Goal: Task Accomplishment & Management: Complete application form

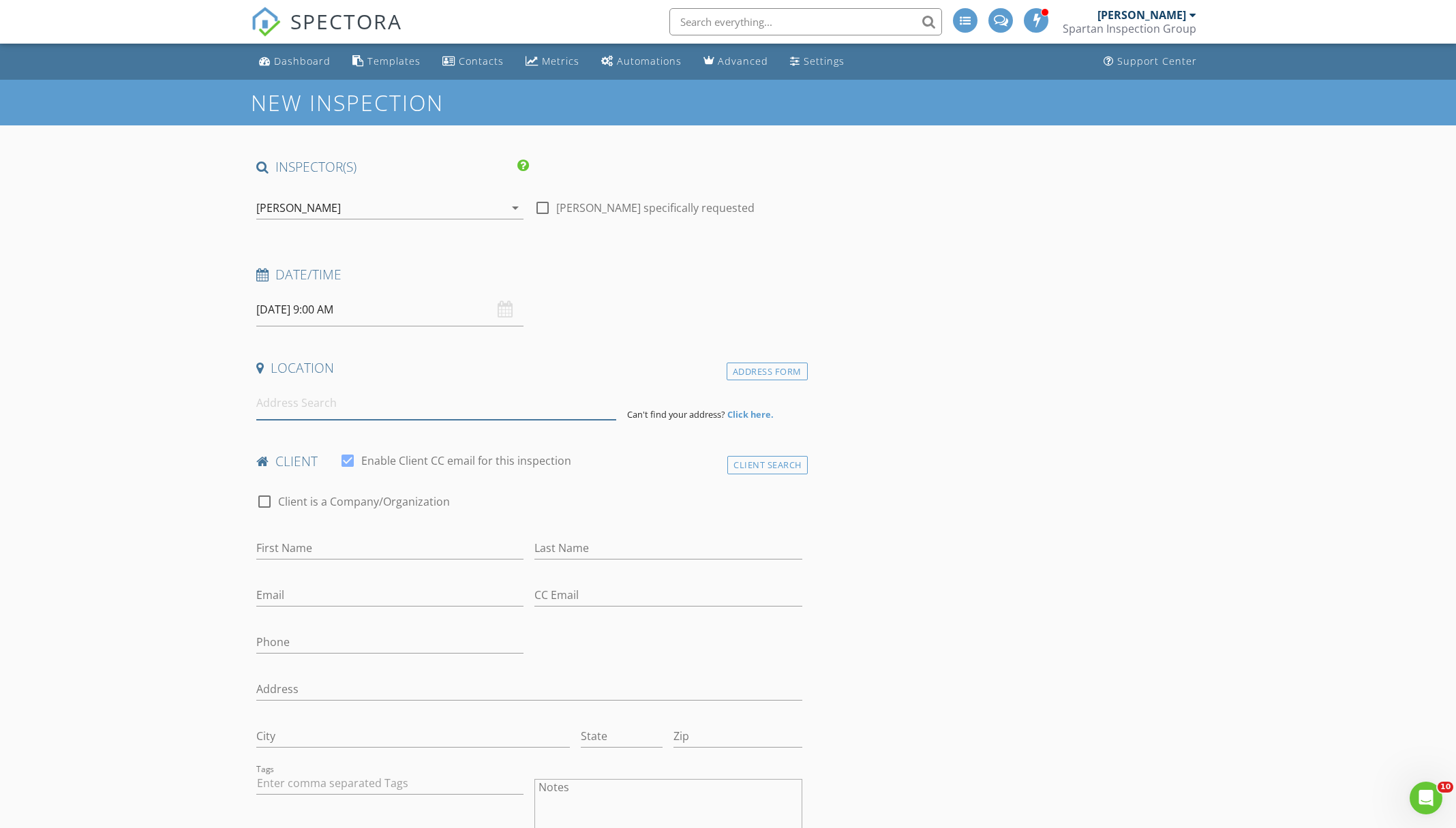
click at [434, 416] on input at bounding box center [436, 403] width 360 height 33
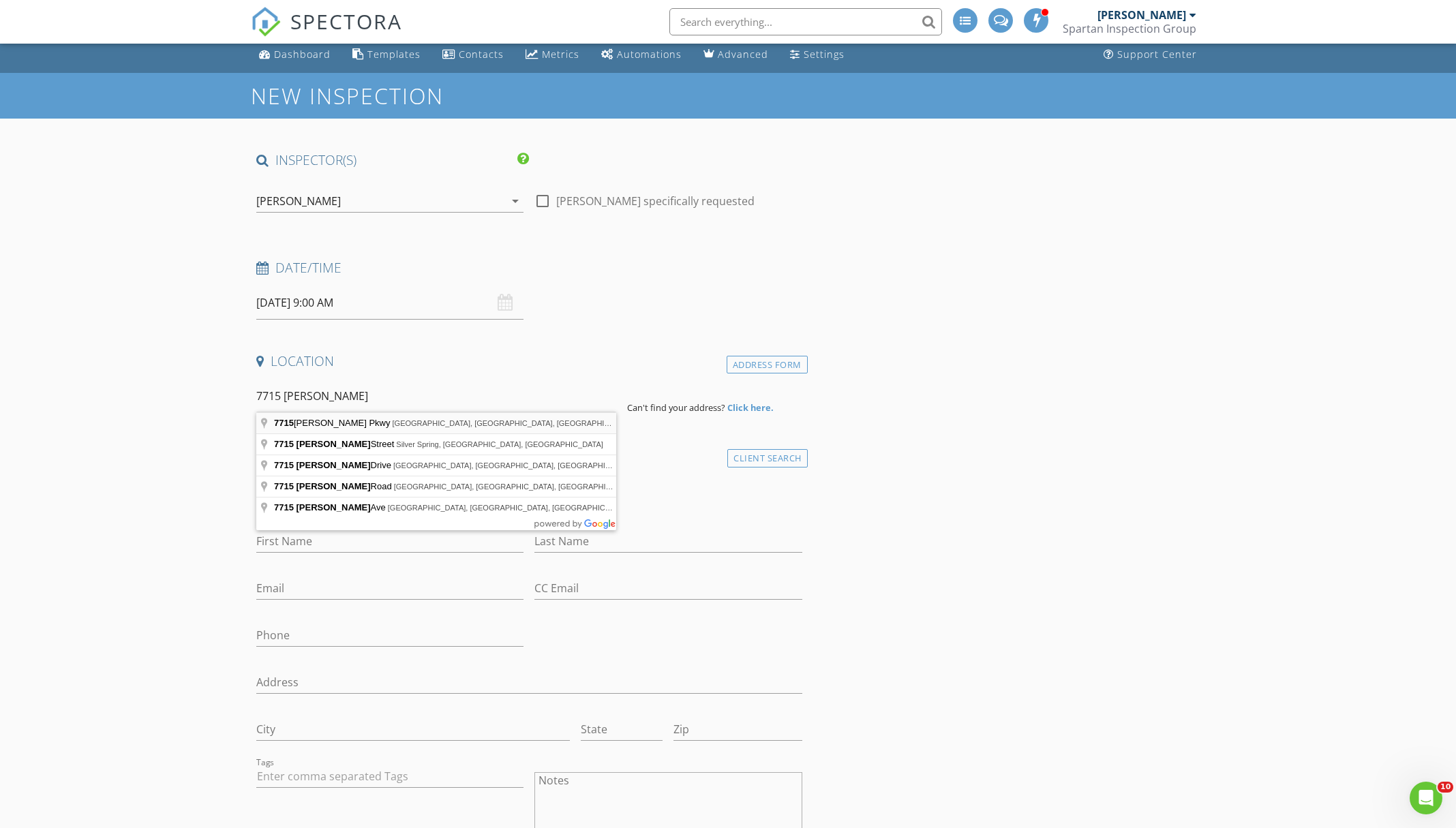
scroll to position [10, 1]
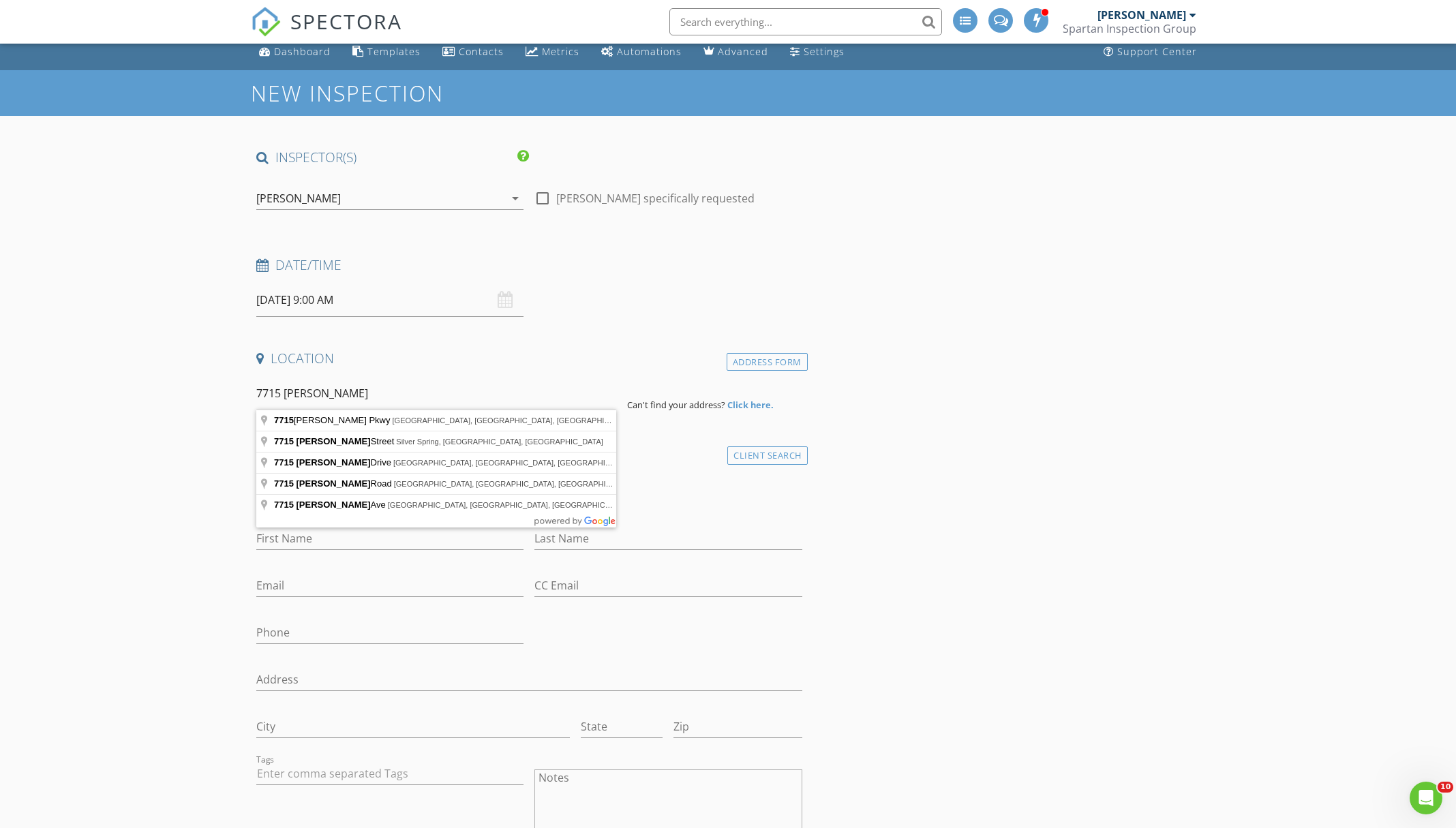
type input "[STREET_ADDRESS][PERSON_NAME]"
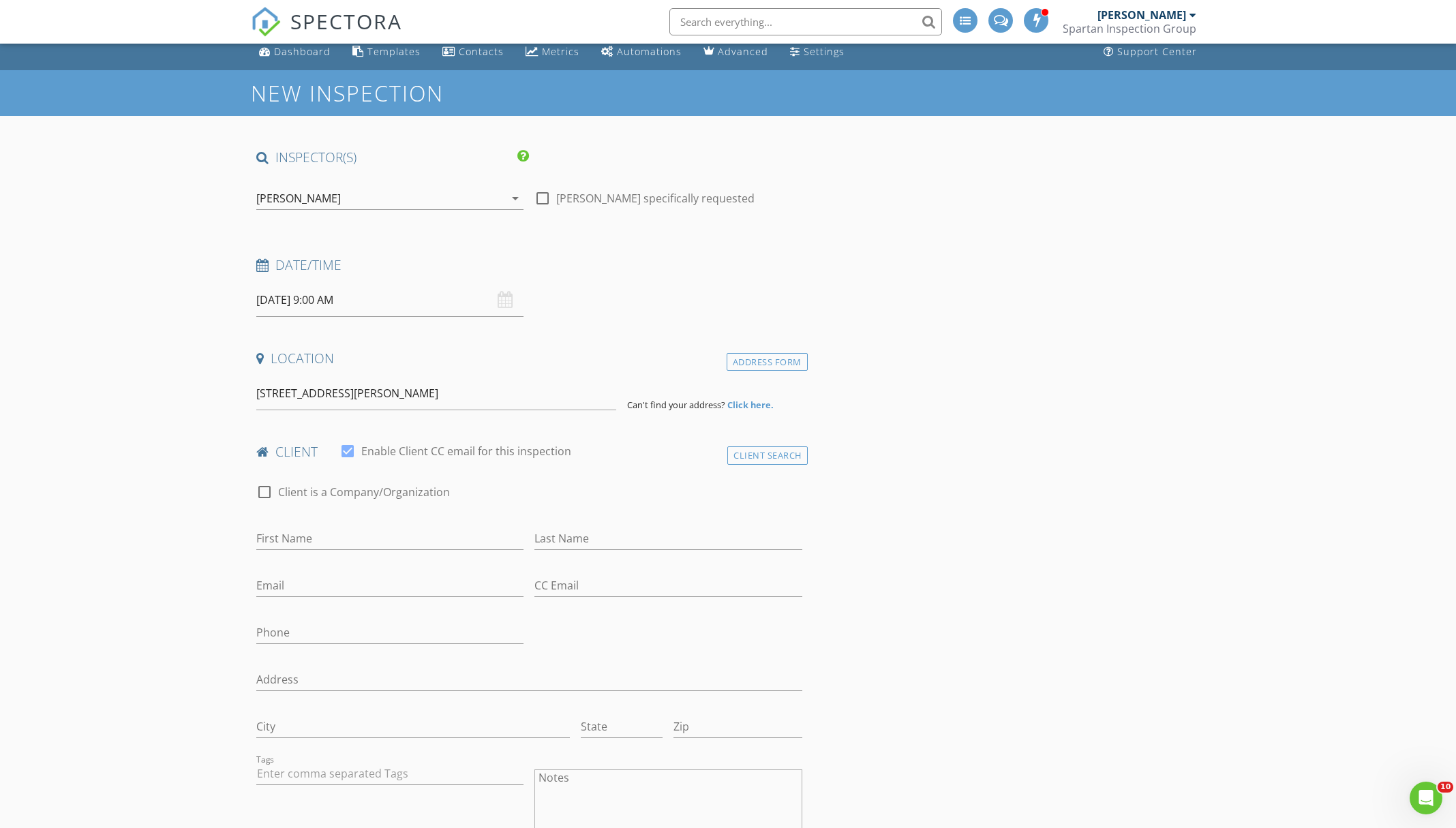
scroll to position [10, 0]
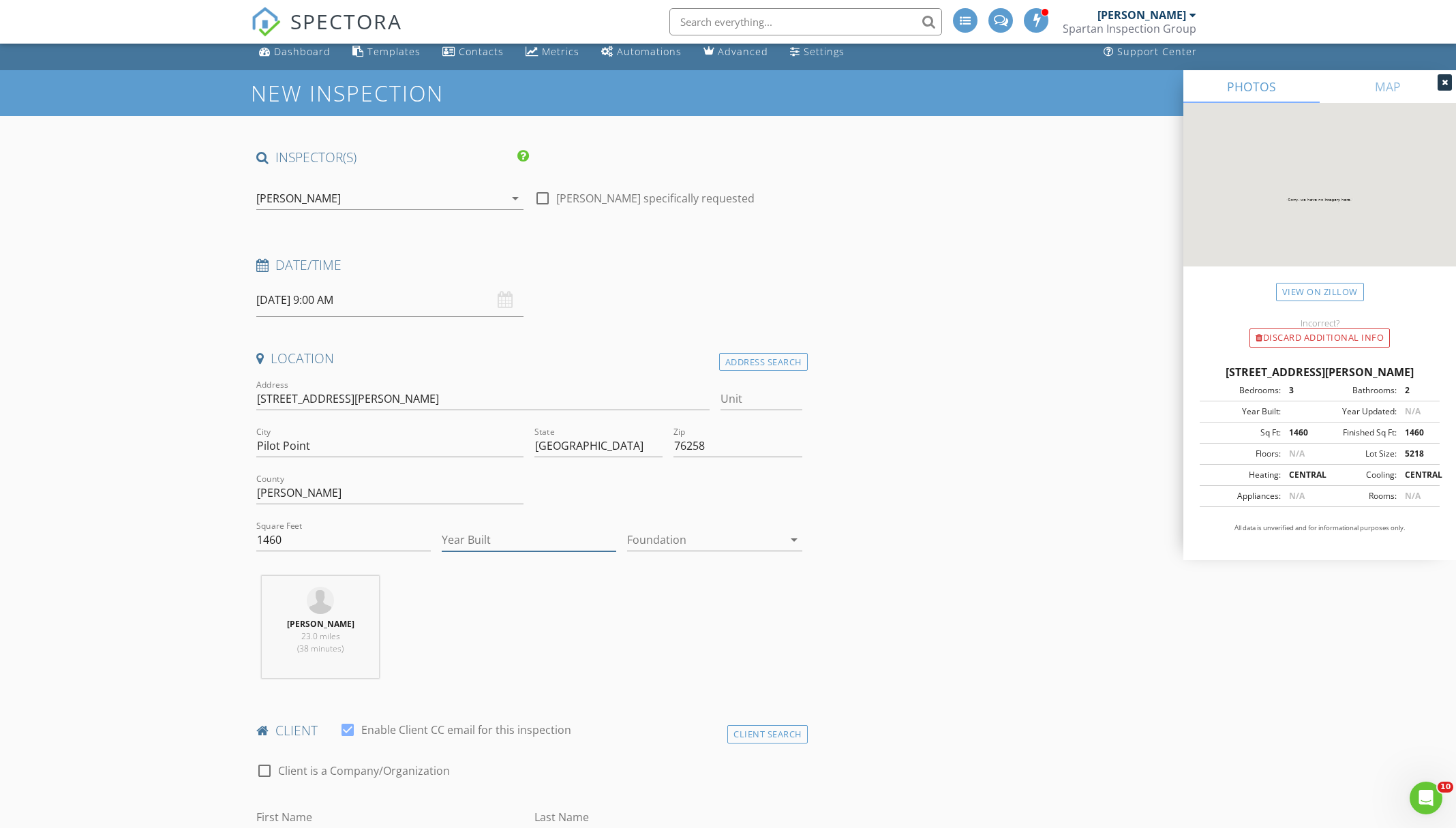
click at [514, 548] on input "Year Built" at bounding box center [529, 540] width 174 height 22
type input "2025"
click at [673, 538] on div at bounding box center [704, 540] width 155 height 22
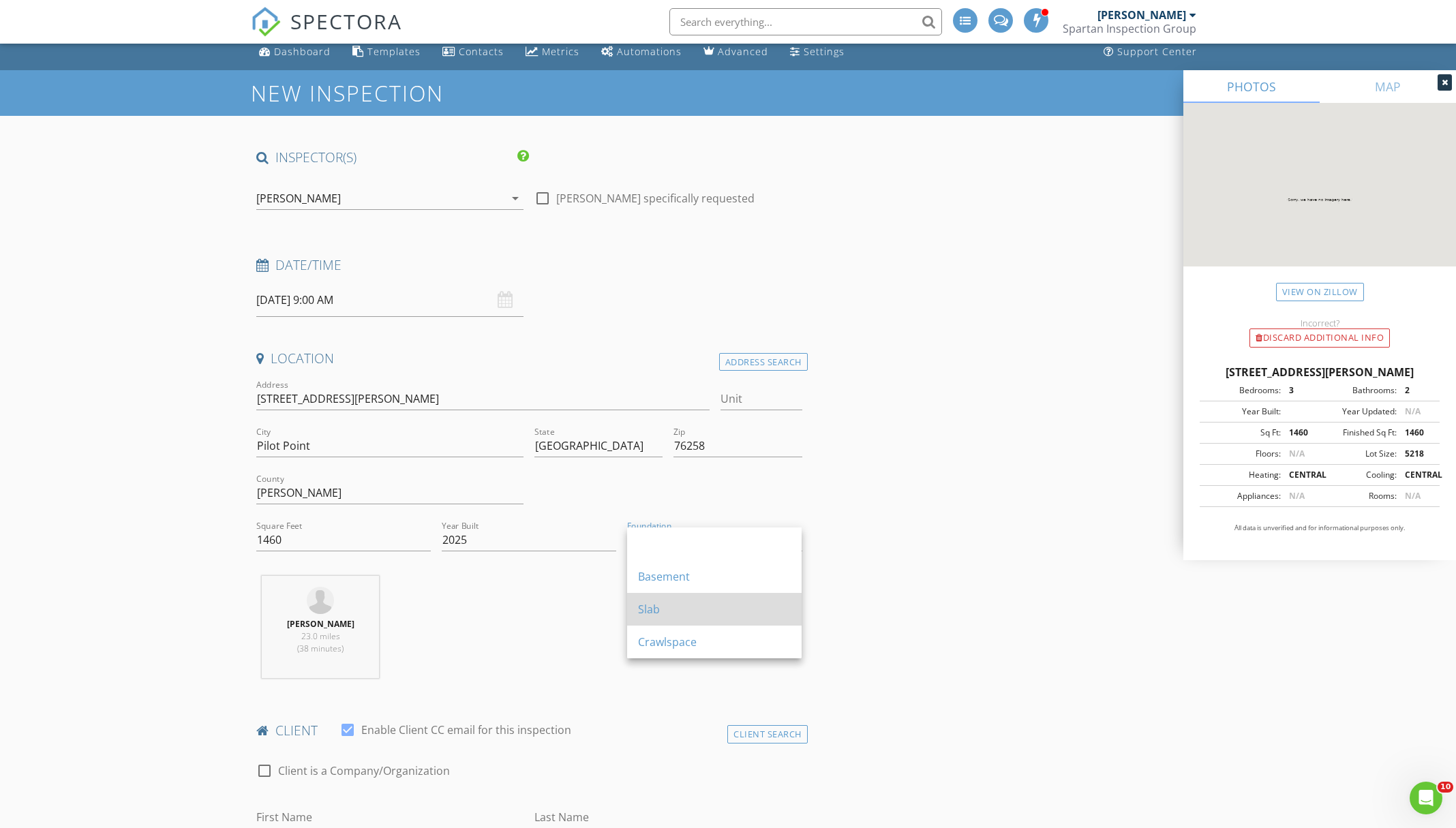
click at [670, 603] on div "Slab" at bounding box center [714, 609] width 153 height 16
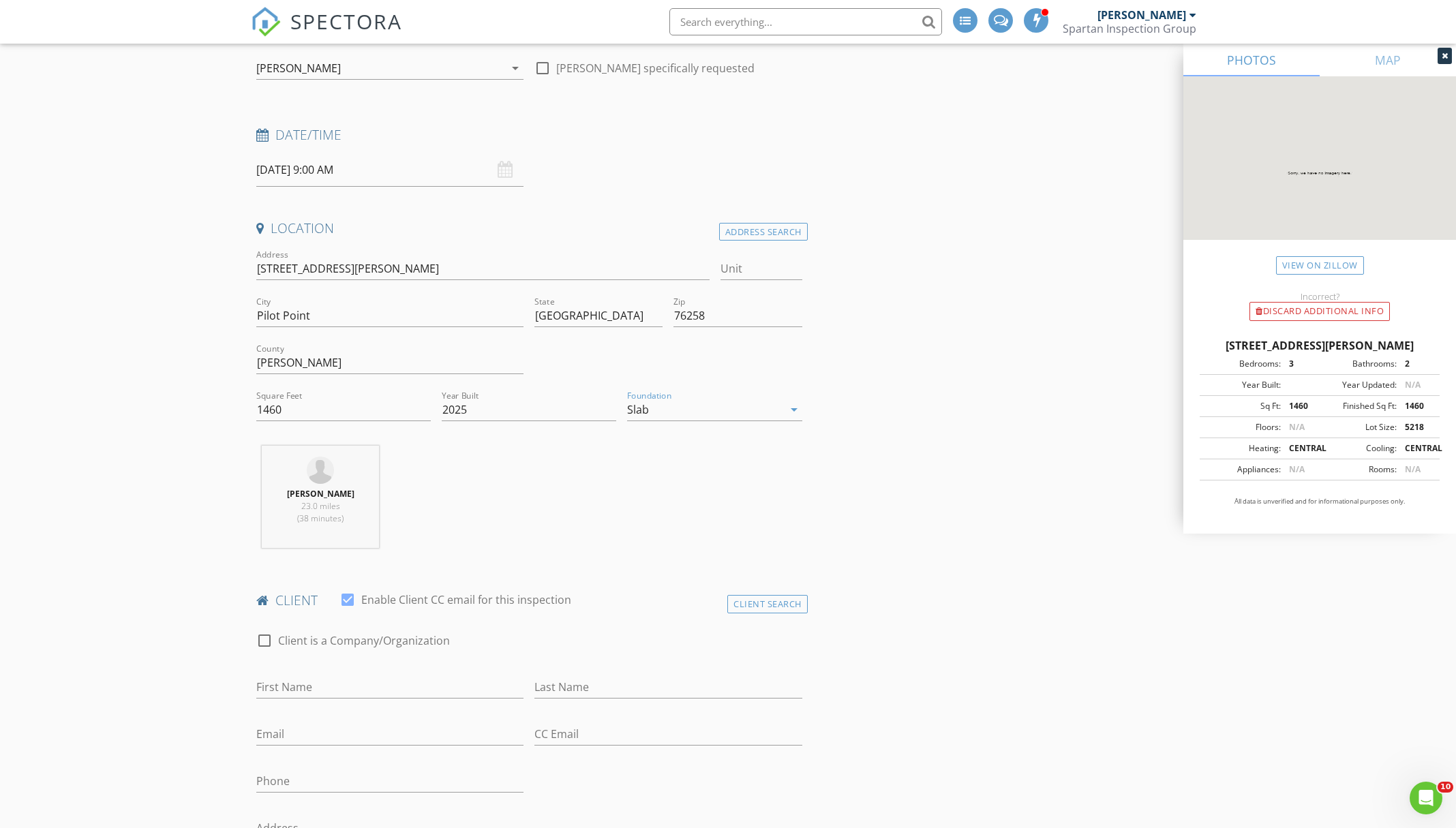
scroll to position [142, 0]
type input "[PERSON_NAME]"
type input "[EMAIL_ADDRESS][DOMAIN_NAME]"
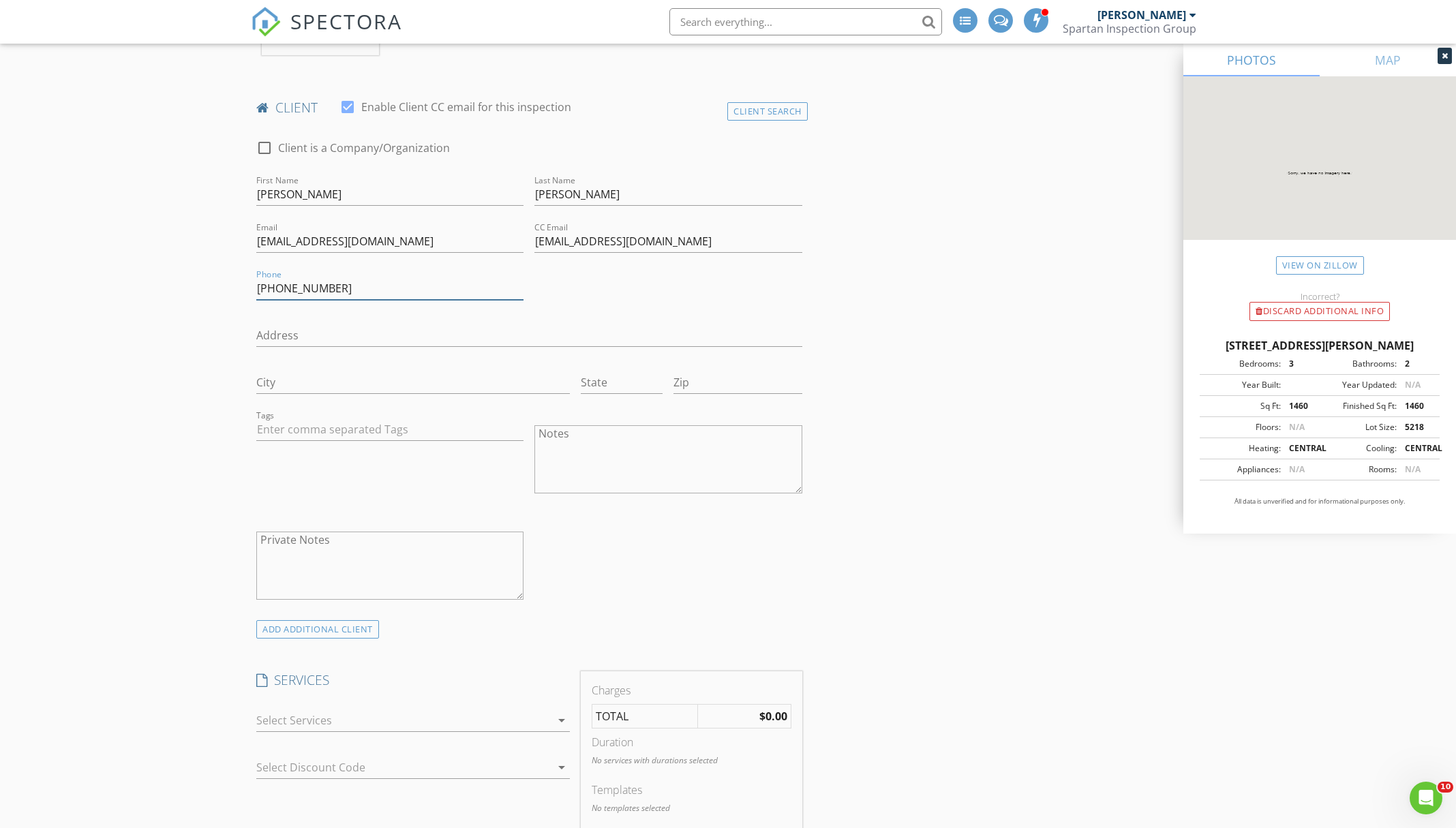
scroll to position [656, 0]
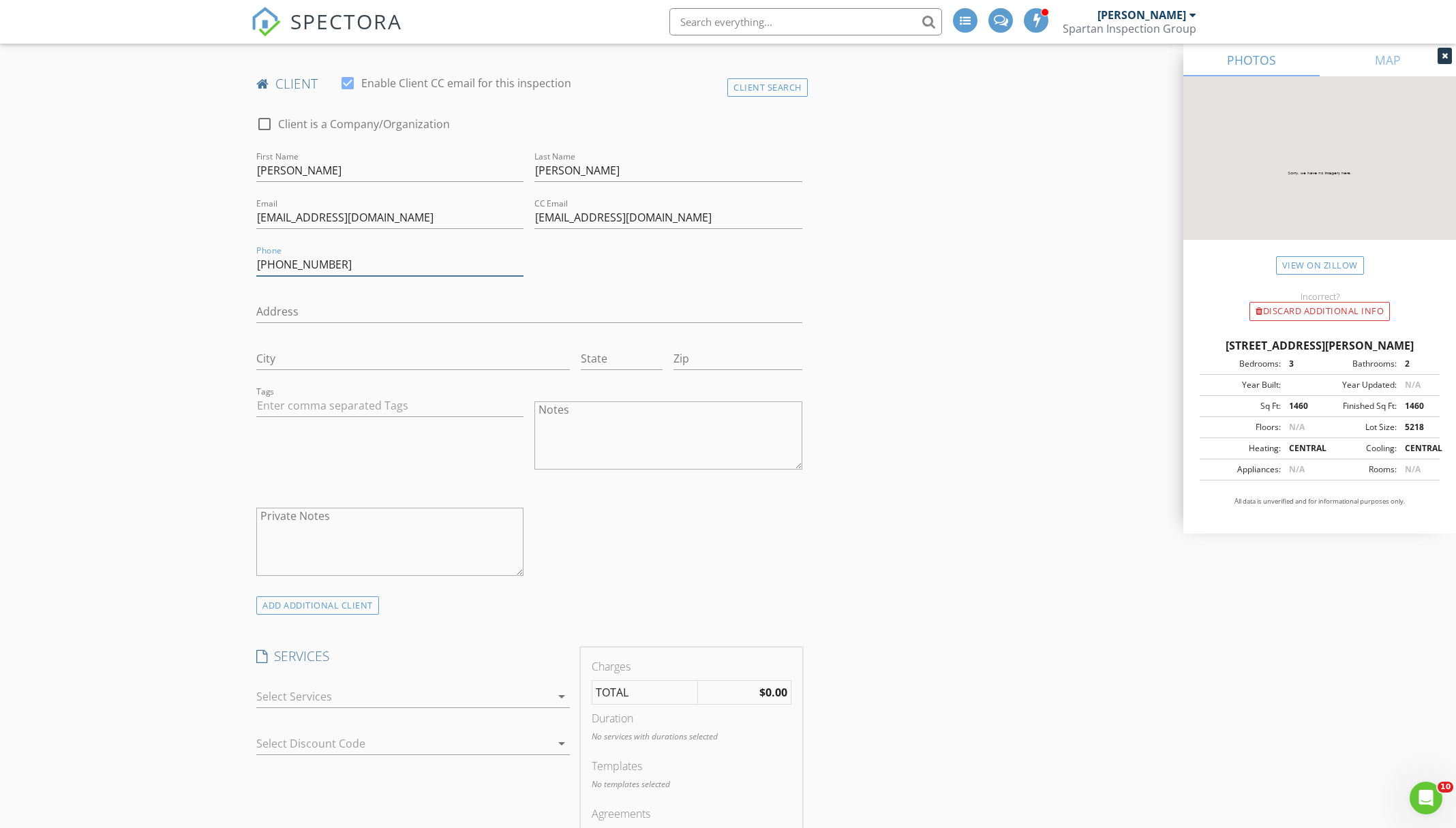
type input "[PHONE_NUMBER]"
click at [562, 696] on icon "arrow_drop_down" at bounding box center [562, 696] width 16 height 16
click at [512, 724] on div "Standard Plan Buying or selling a home" at bounding box center [428, 735] width 262 height 27
checkbox input "true"
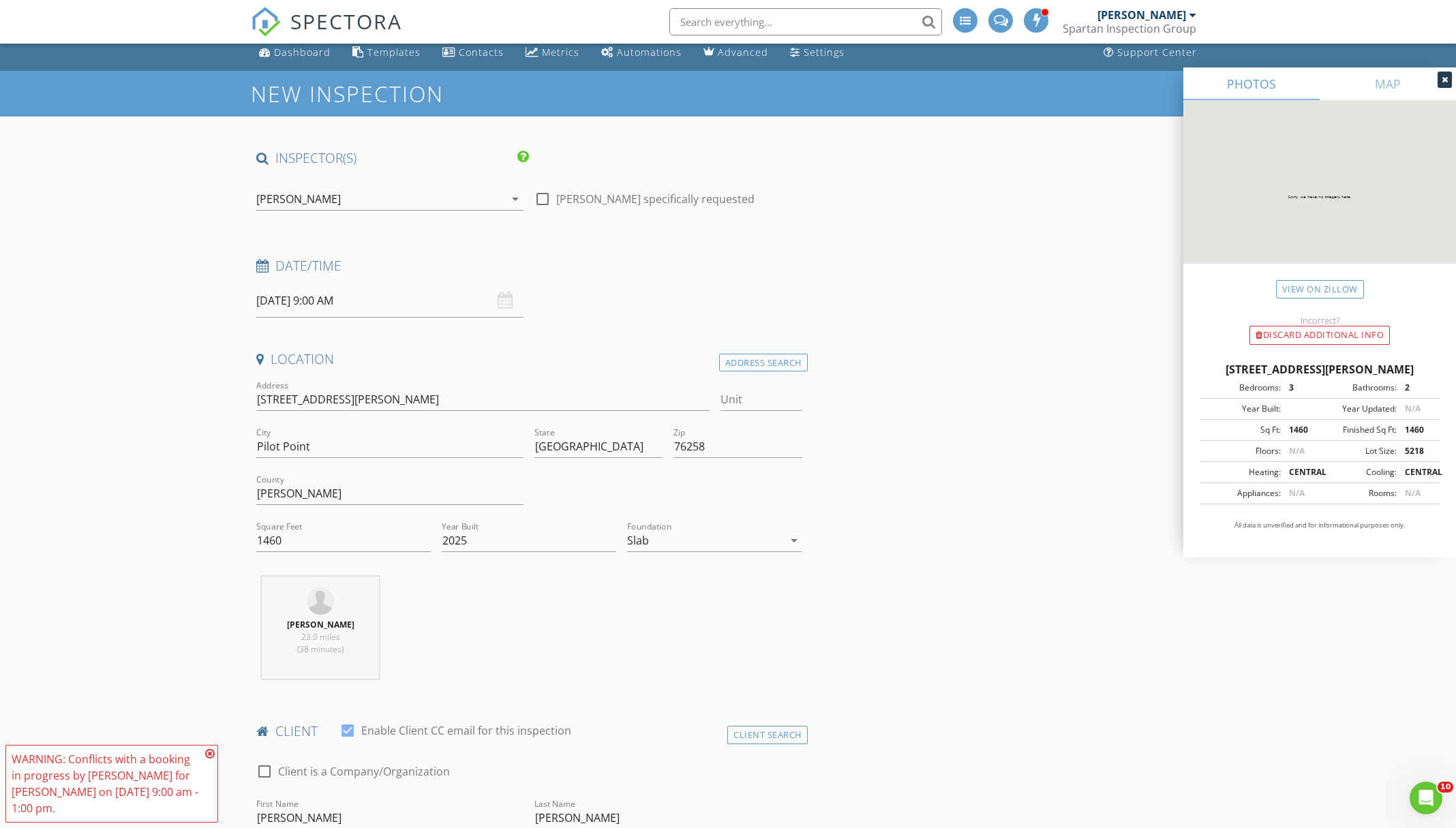
scroll to position [13, 0]
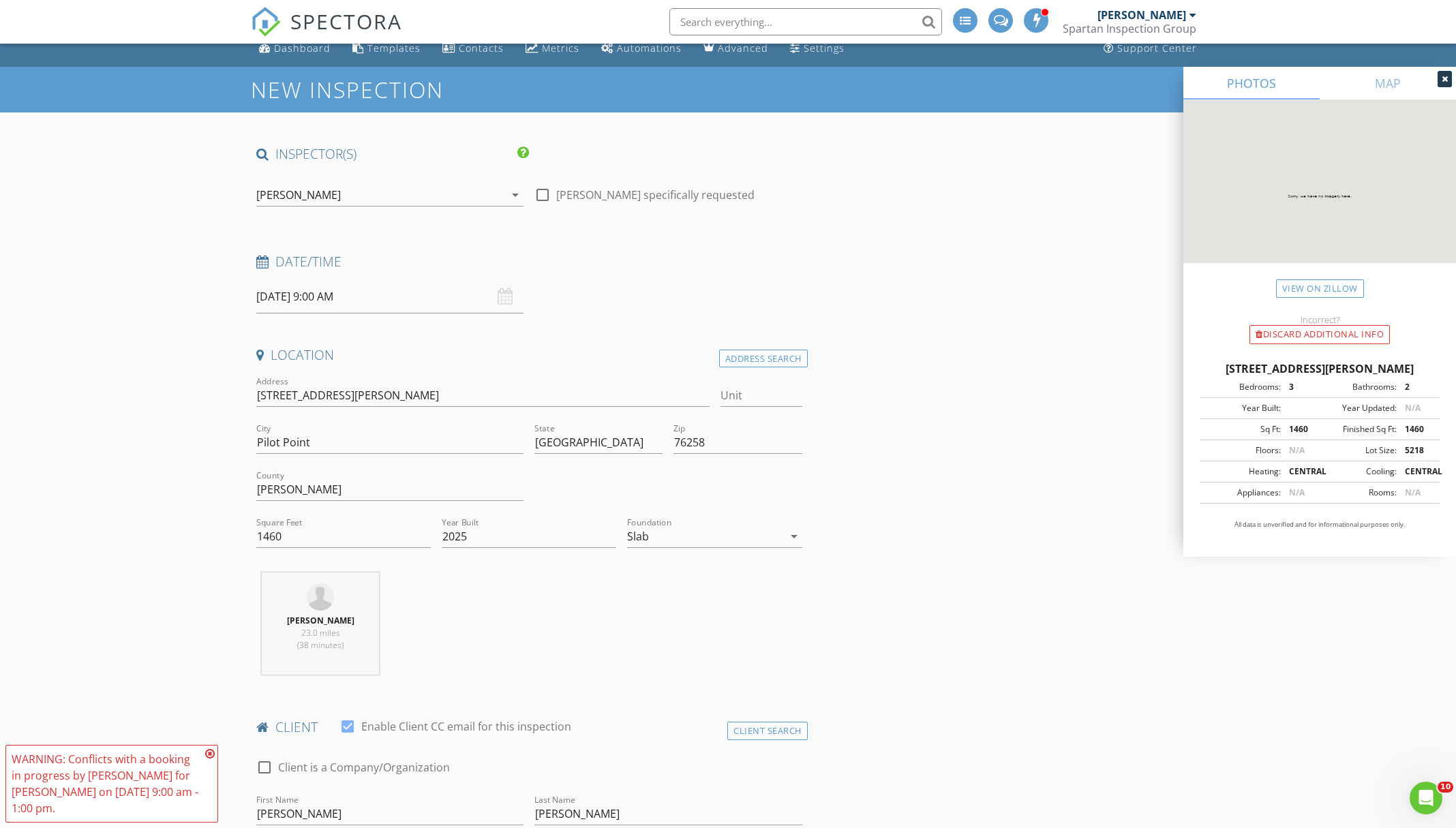
click at [208, 754] on icon at bounding box center [210, 754] width 10 height 11
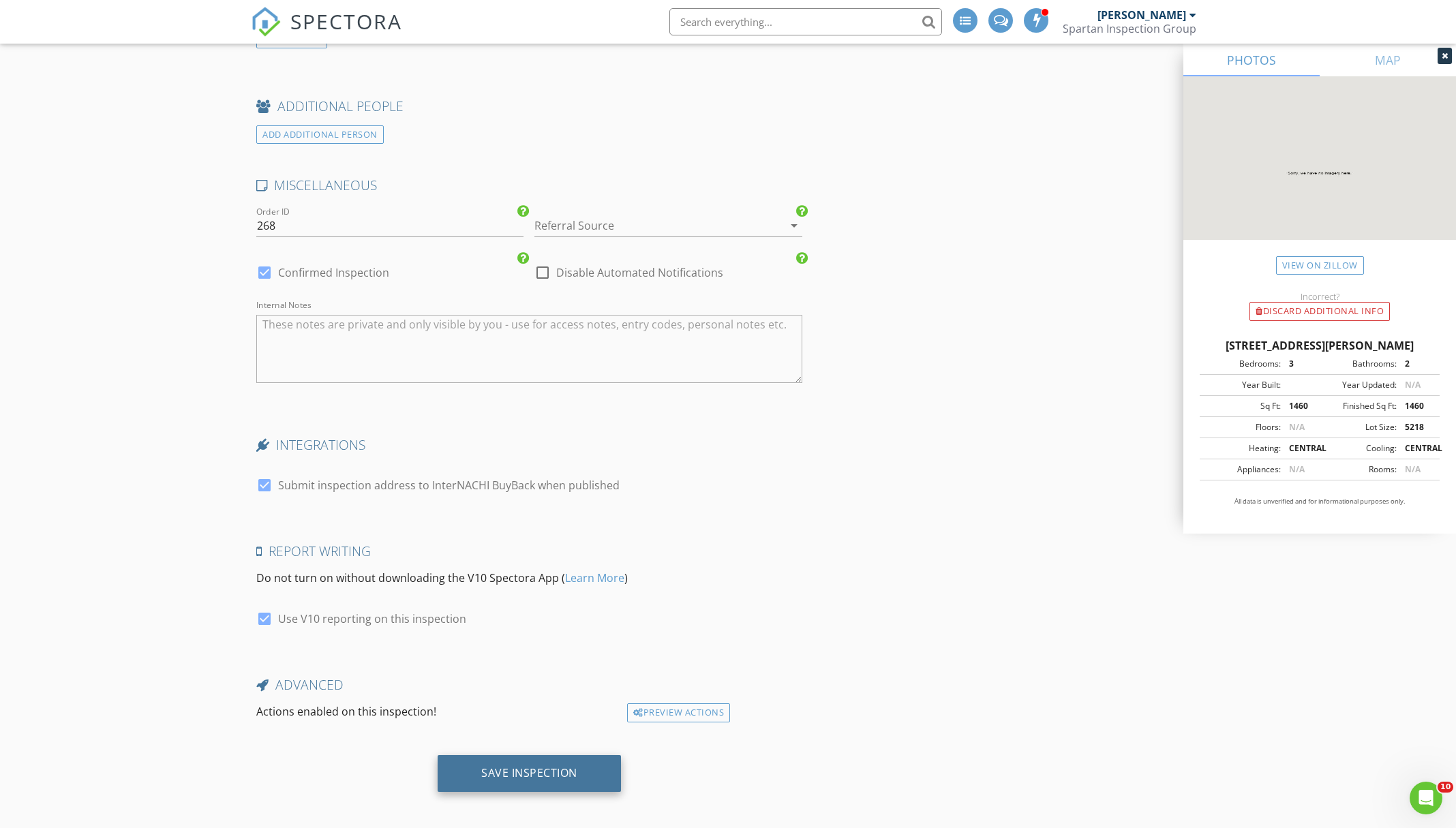
scroll to position [2090, 0]
click at [579, 758] on div "Save Inspection" at bounding box center [529, 775] width 183 height 37
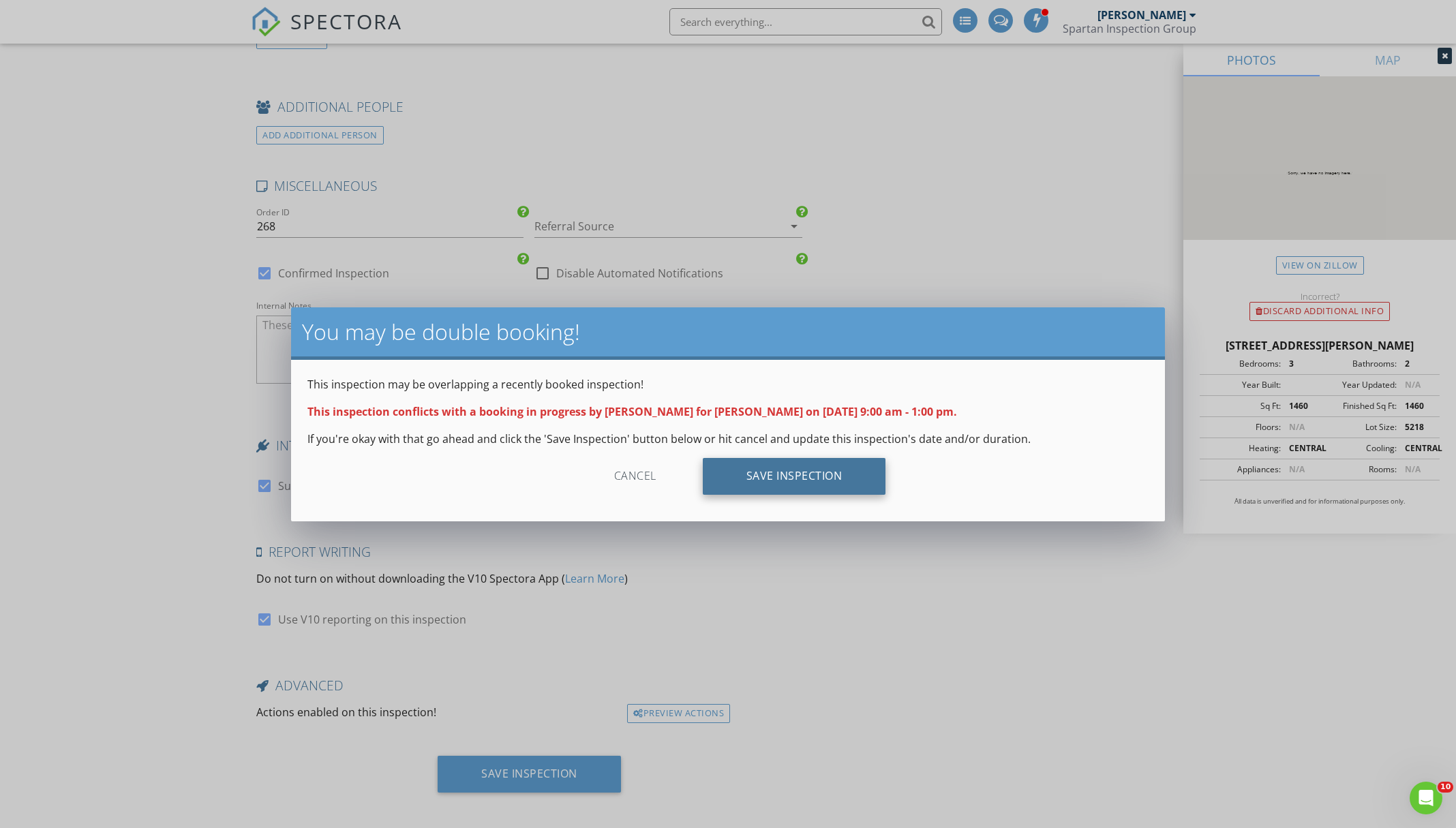
click at [794, 486] on div "Save Inspection" at bounding box center [795, 477] width 183 height 37
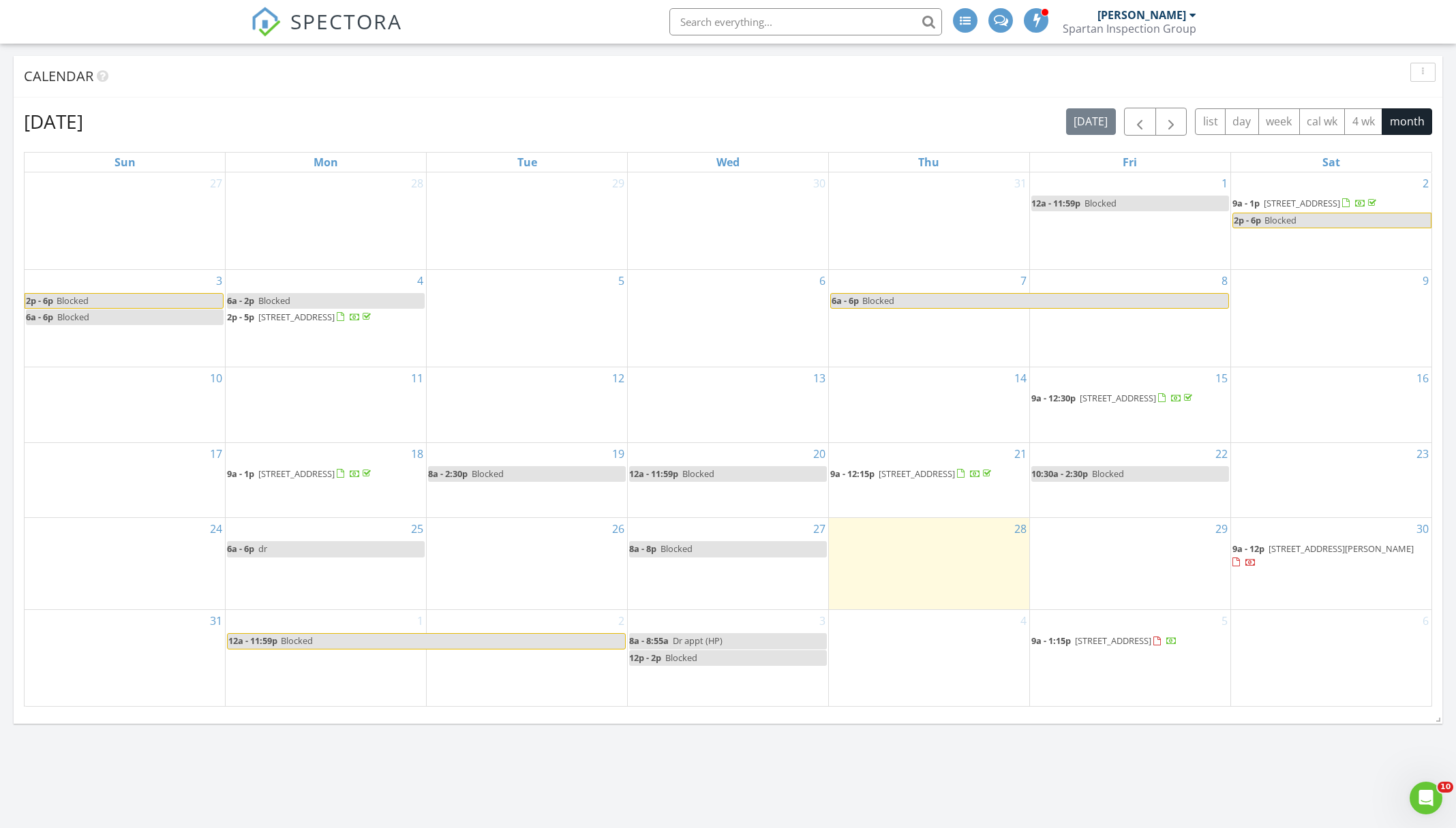
scroll to position [954, 0]
